Goal: Task Accomplishment & Management: Use online tool/utility

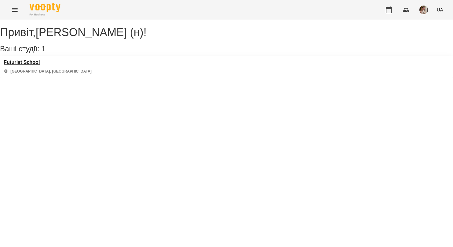
click at [24, 65] on h3 "Futurist School" at bounding box center [48, 63] width 88 height 6
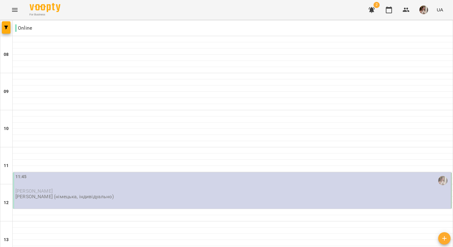
scroll to position [21, 0]
click at [81, 173] on div "11:45" at bounding box center [232, 180] width 435 height 14
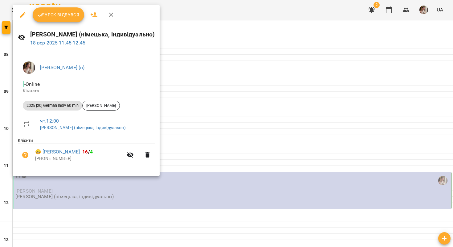
click at [59, 11] on span "Урок відбувся" at bounding box center [59, 14] width 42 height 7
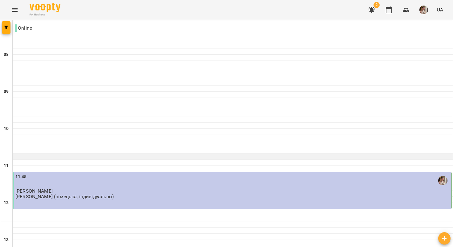
scroll to position [361, 0]
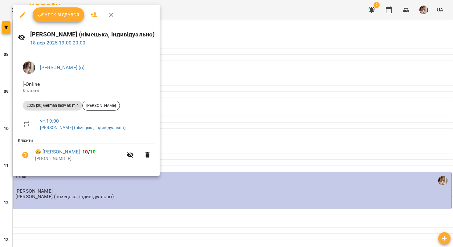
click at [73, 16] on span "Урок відбувся" at bounding box center [59, 14] width 42 height 7
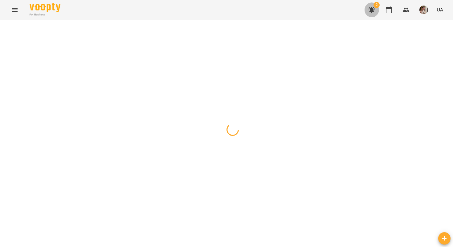
click at [367, 12] on button "button" at bounding box center [372, 9] width 15 height 15
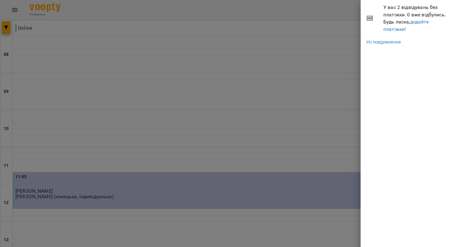
click at [329, 85] on div at bounding box center [226, 123] width 453 height 247
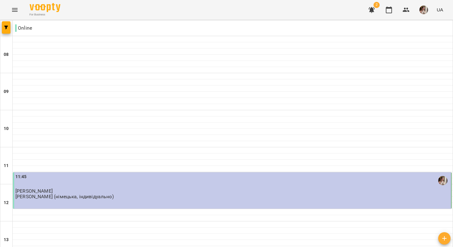
scroll to position [385, 0]
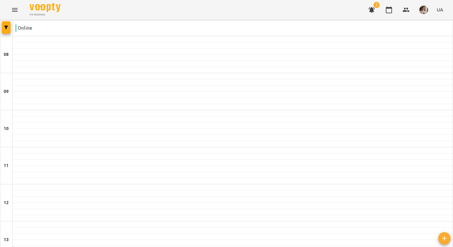
scroll to position [314, 0]
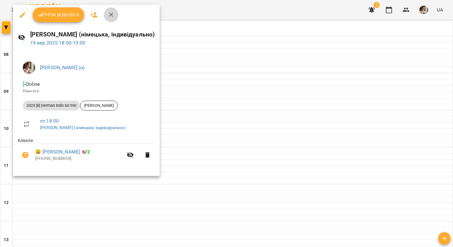
click at [111, 13] on icon "button" at bounding box center [111, 14] width 7 height 7
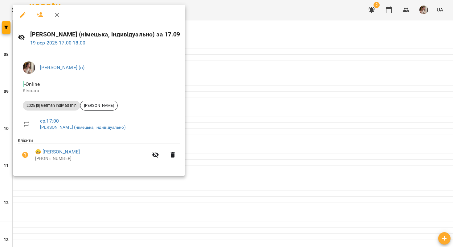
click at [57, 15] on icon "button" at bounding box center [57, 15] width 4 height 4
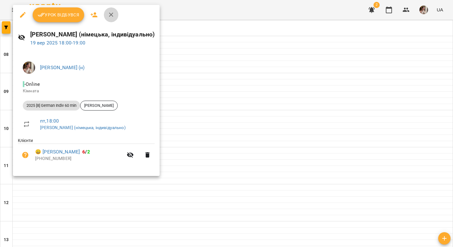
click at [109, 18] on icon "button" at bounding box center [111, 14] width 7 height 7
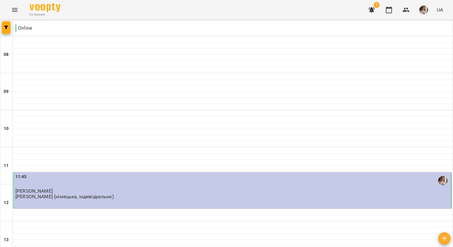
click at [176, 178] on div "11:45" at bounding box center [232, 180] width 435 height 14
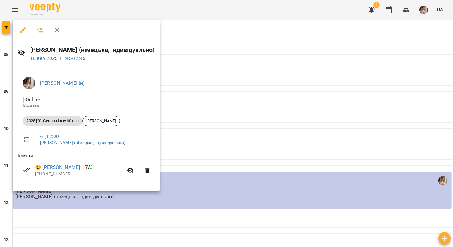
click at [55, 27] on icon "button" at bounding box center [56, 30] width 7 height 7
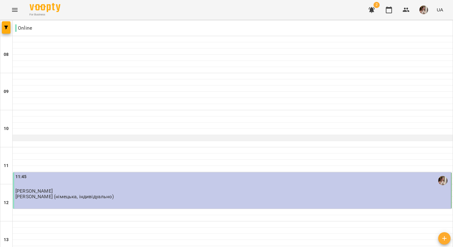
scroll to position [385, 0]
click at [421, 8] on img "button" at bounding box center [424, 10] width 9 height 9
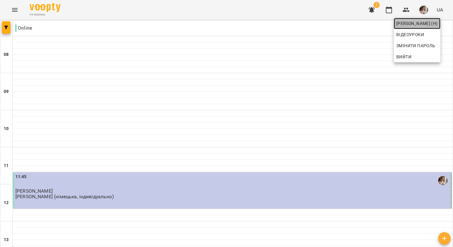
click at [416, 25] on span "[PERSON_NAME] (н)" at bounding box center [418, 23] width 42 height 7
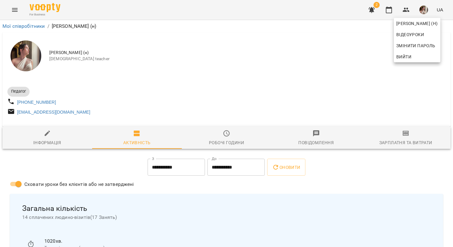
click at [228, 134] on div at bounding box center [226, 123] width 453 height 247
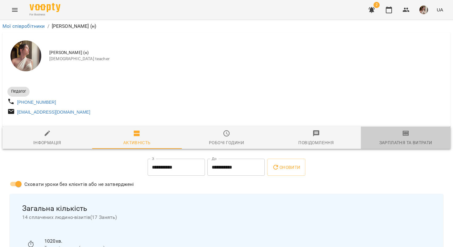
click at [410, 133] on icon "button" at bounding box center [406, 133] width 7 height 7
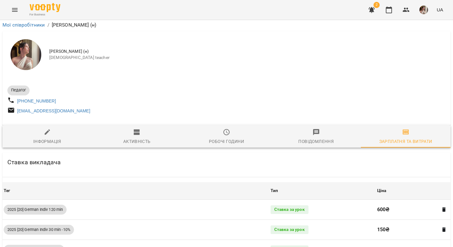
scroll to position [1316, 0]
